Goal: Task Accomplishment & Management: Manage account settings

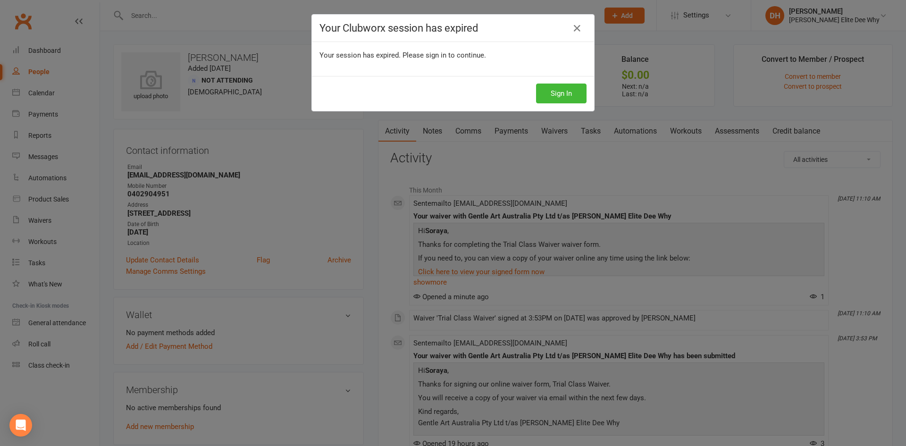
click at [591, 87] on div "Your Clubworx session has expired Your session has expired. Please sign in to c…" at bounding box center [453, 223] width 906 height 446
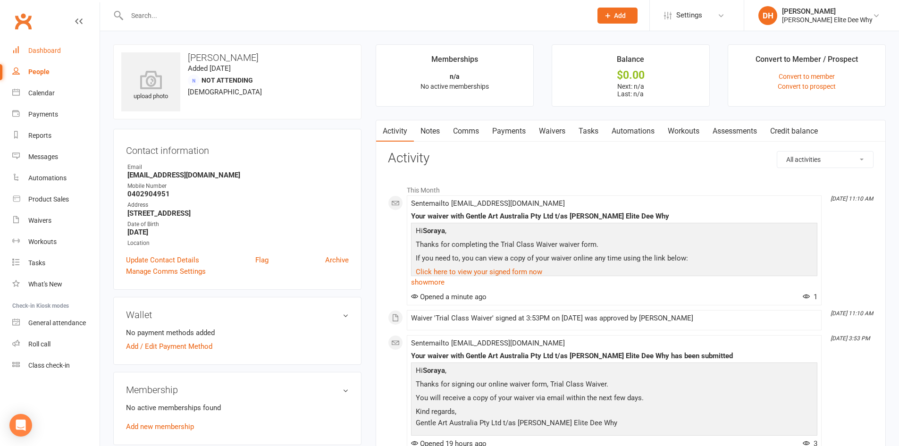
click at [48, 52] on div "Dashboard" at bounding box center [44, 51] width 33 height 8
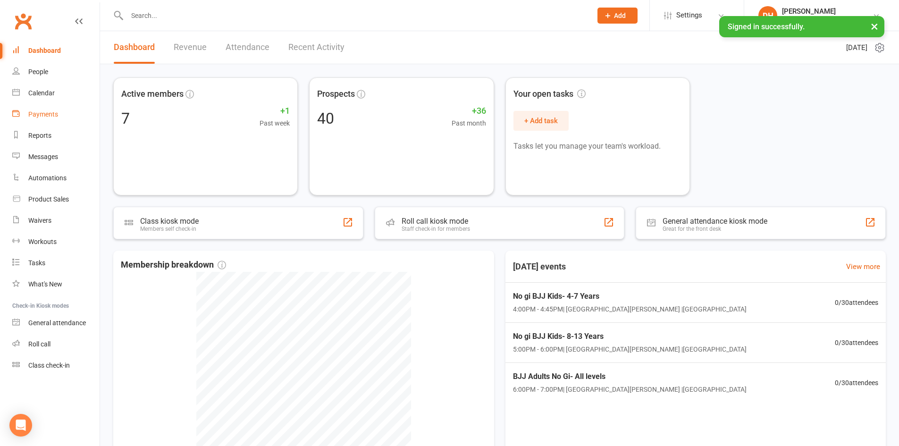
click at [40, 111] on div "Payments" at bounding box center [43, 114] width 30 height 8
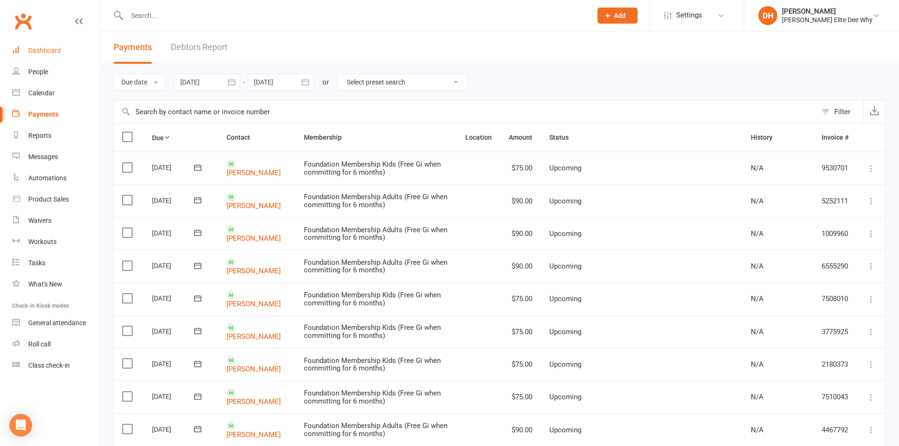
click at [60, 46] on link "Dashboard" at bounding box center [55, 50] width 87 height 21
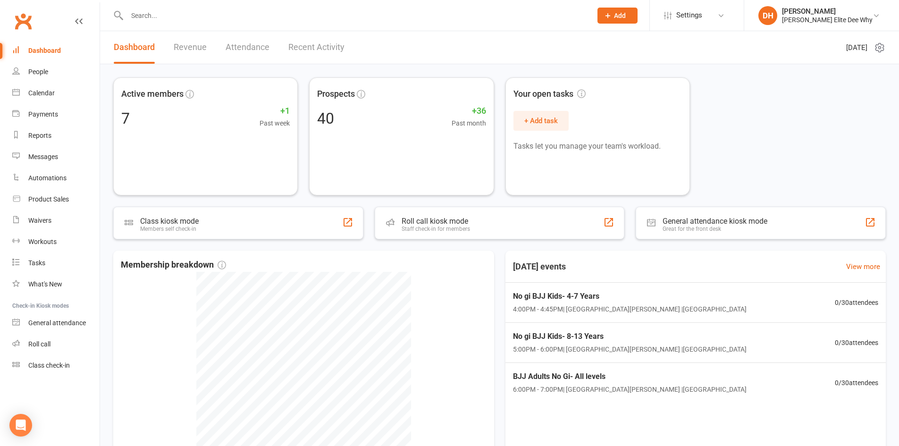
click at [344, 40] on div "Dashboard Revenue Attendance Recent Activity" at bounding box center [229, 47] width 258 height 33
click at [334, 48] on link "Recent Activity" at bounding box center [316, 47] width 56 height 33
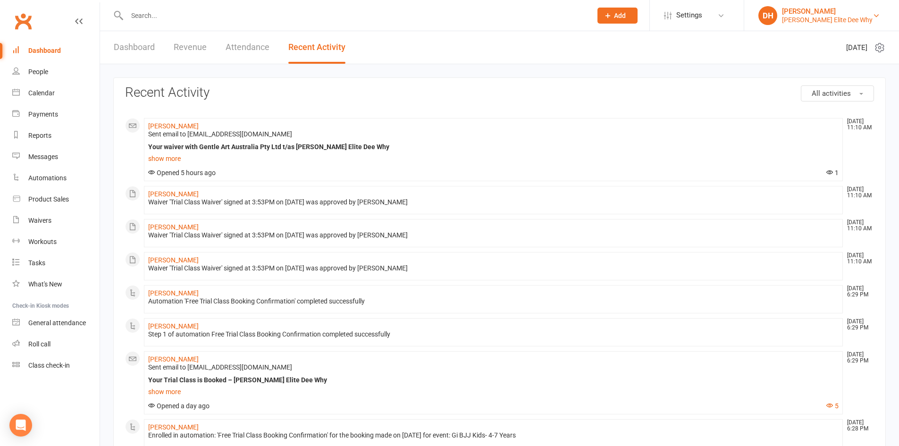
click at [798, 17] on div "[PERSON_NAME] Elite Dee Why" at bounding box center [827, 20] width 91 height 8
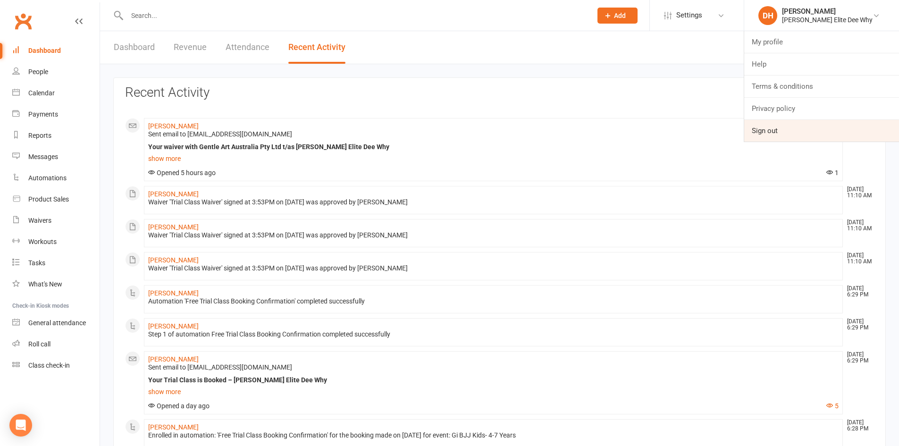
click at [796, 128] on link "Sign out" at bounding box center [821, 131] width 155 height 22
